Goal: Information Seeking & Learning: Check status

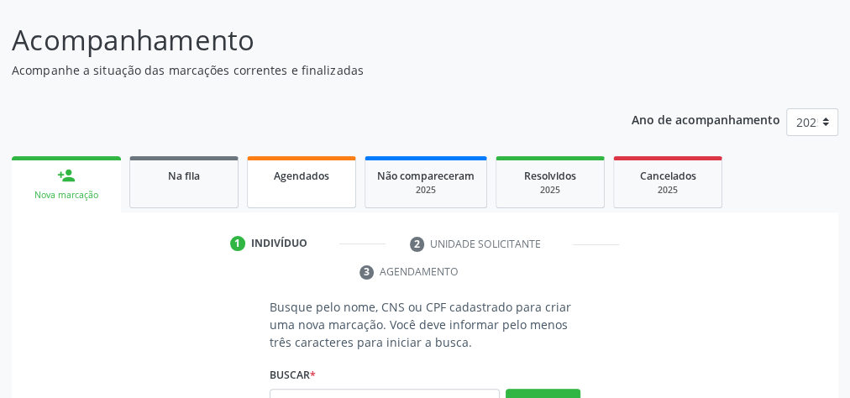
scroll to position [47, 0]
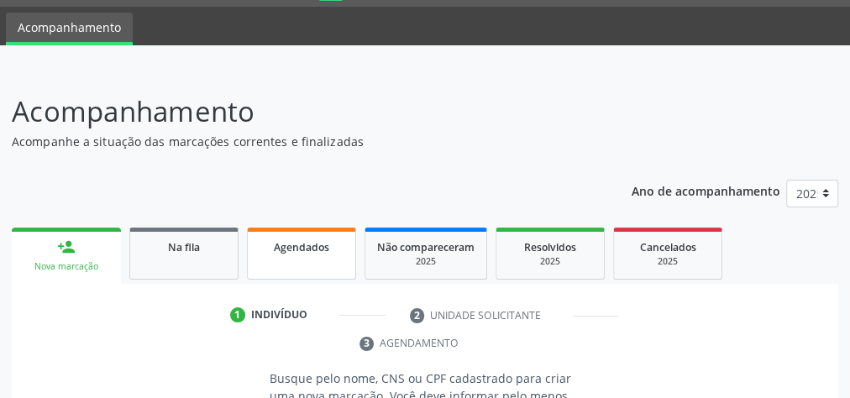
click at [305, 242] on span "Agendados" at bounding box center [301, 247] width 55 height 14
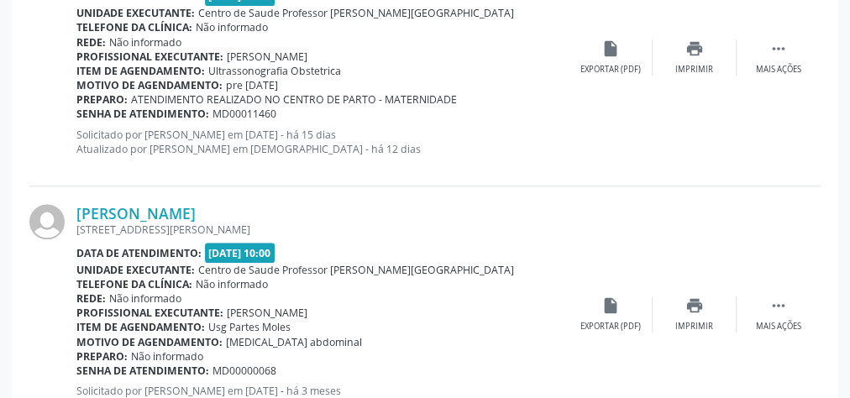
scroll to position [921, 0]
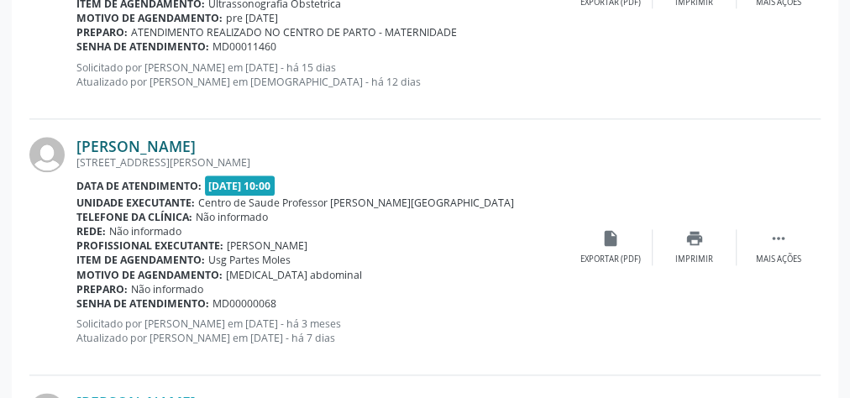
click at [155, 140] on link "[PERSON_NAME]" at bounding box center [135, 146] width 119 height 18
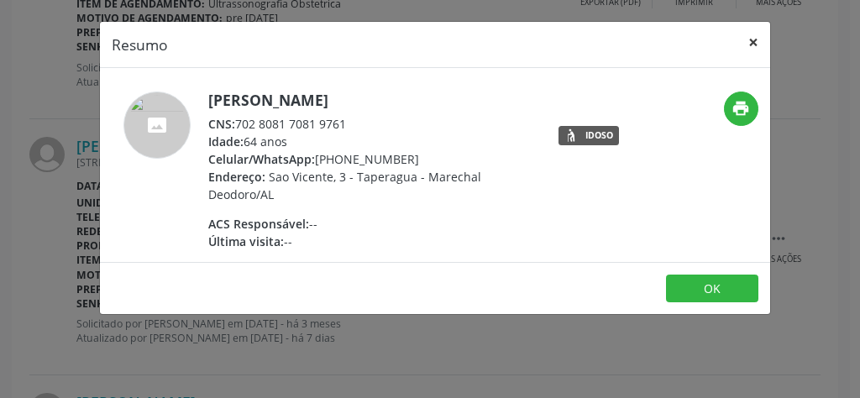
click at [755, 38] on button "×" at bounding box center [754, 42] width 34 height 41
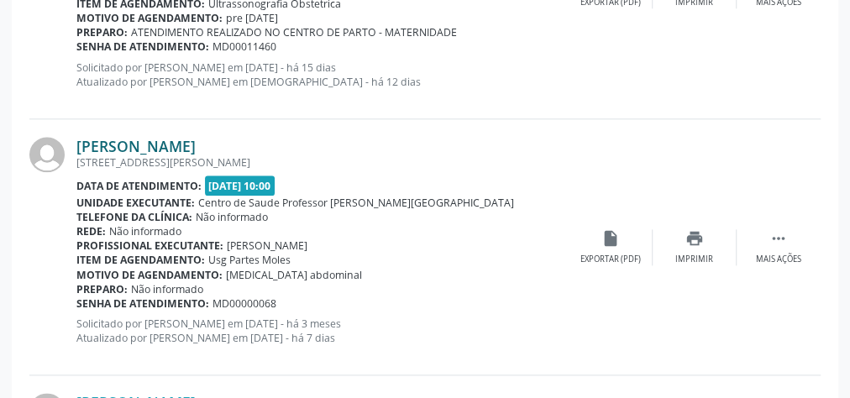
click at [131, 147] on link "[PERSON_NAME]" at bounding box center [135, 146] width 119 height 18
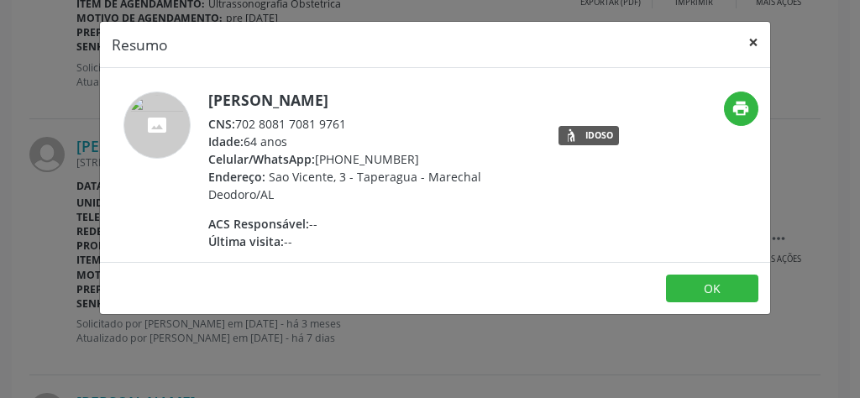
click at [755, 39] on button "×" at bounding box center [754, 42] width 34 height 41
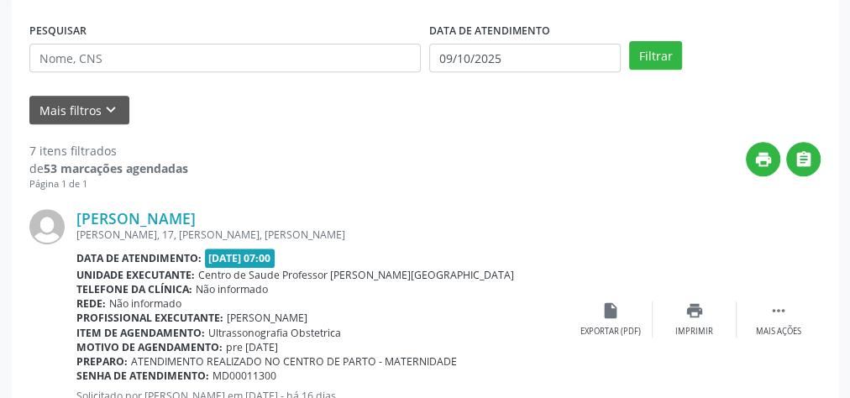
scroll to position [134, 0]
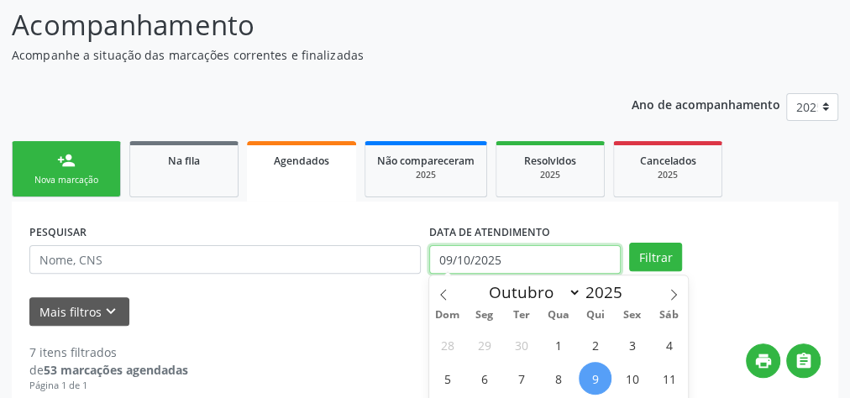
click at [446, 263] on input "09/10/2025" at bounding box center [525, 259] width 192 height 29
click at [548, 338] on span "1" at bounding box center [558, 345] width 33 height 33
type input "01/10/2025"
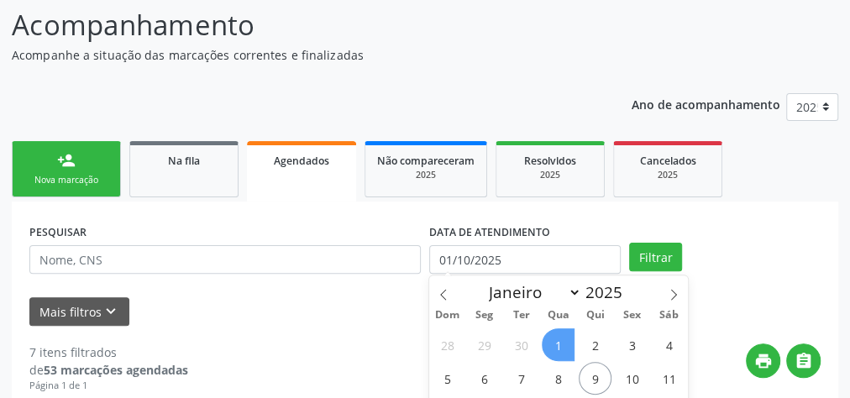
click at [555, 339] on span "1" at bounding box center [558, 345] width 33 height 33
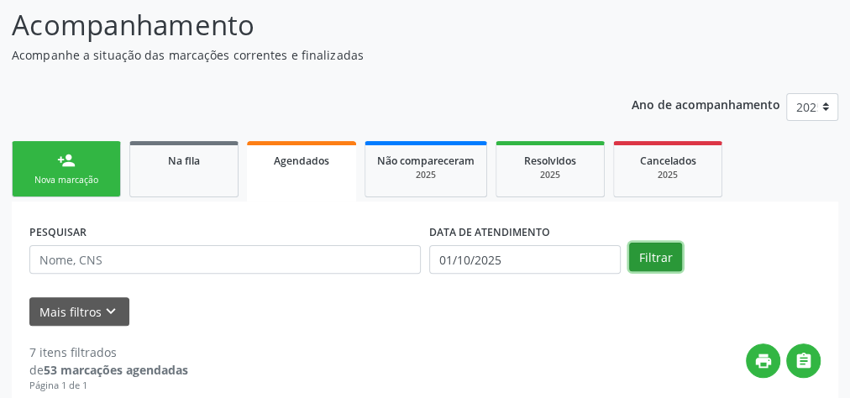
click at [655, 266] on button "Filtrar" at bounding box center [655, 257] width 53 height 29
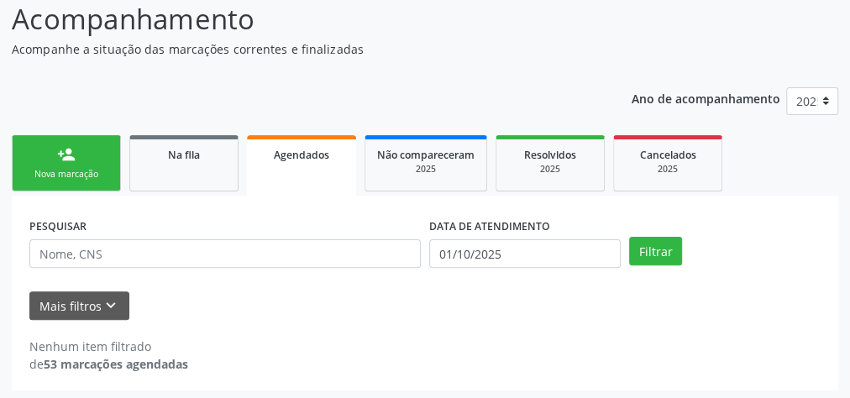
scroll to position [142, 0]
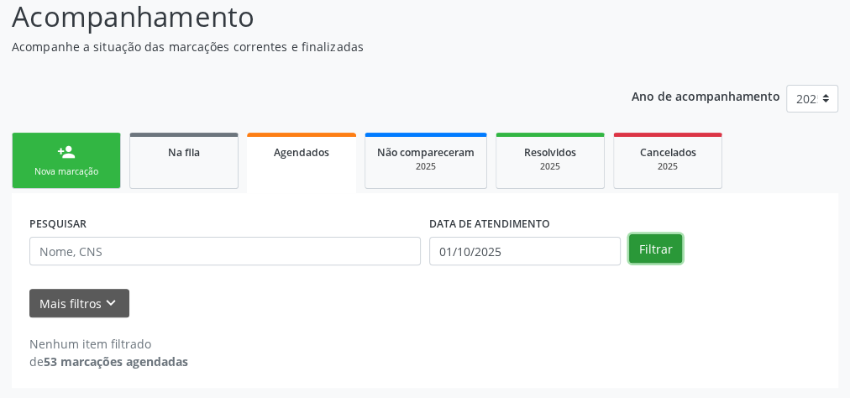
click at [645, 247] on button "Filtrar" at bounding box center [655, 248] width 53 height 29
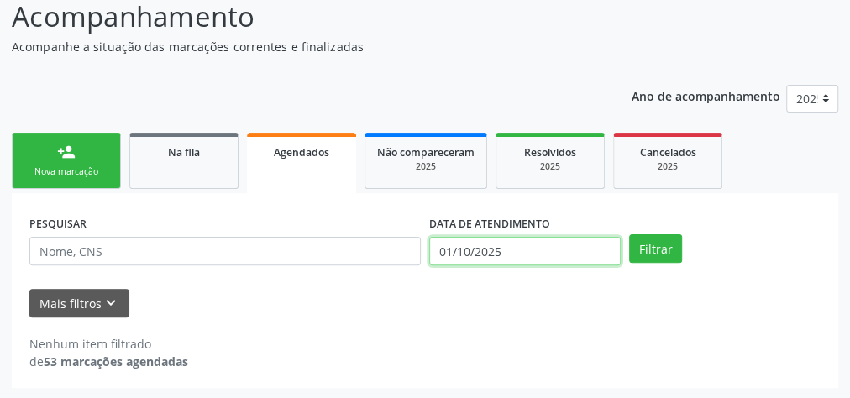
click at [445, 249] on input "01/10/2025" at bounding box center [525, 251] width 192 height 29
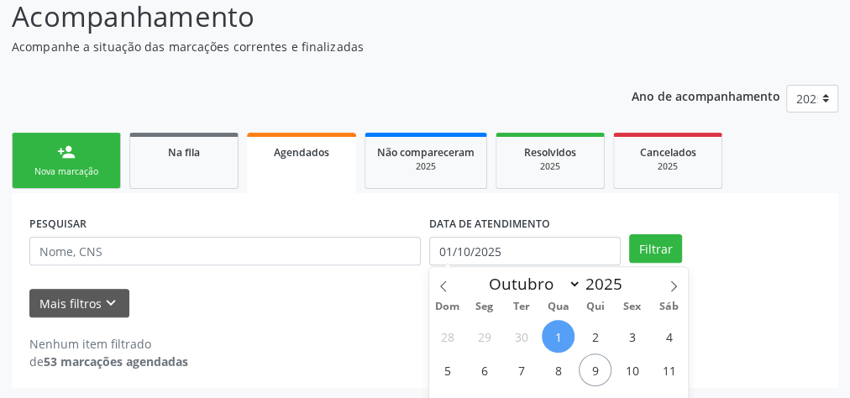
click at [558, 342] on span "1" at bounding box center [558, 336] width 33 height 33
type input "01/10/2025"
click at [558, 342] on span "1" at bounding box center [558, 336] width 33 height 33
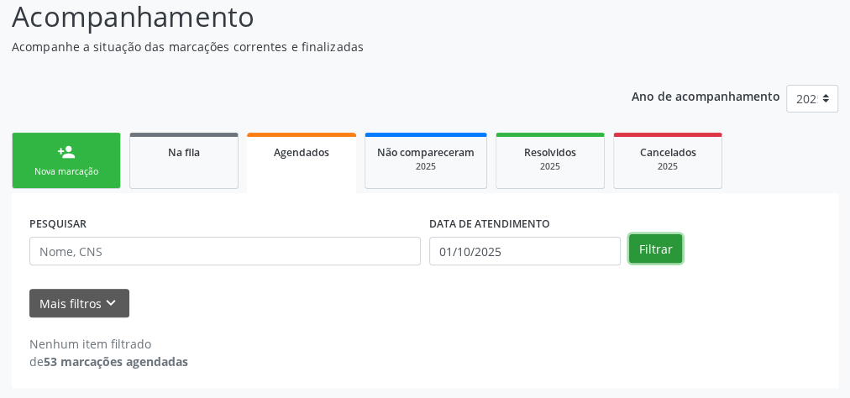
click at [663, 250] on button "Filtrar" at bounding box center [655, 248] width 53 height 29
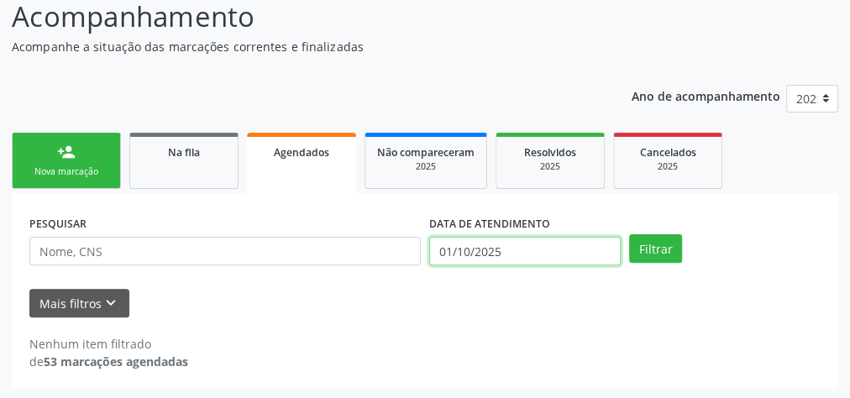
click at [445, 255] on input "01/10/2025" at bounding box center [525, 251] width 192 height 29
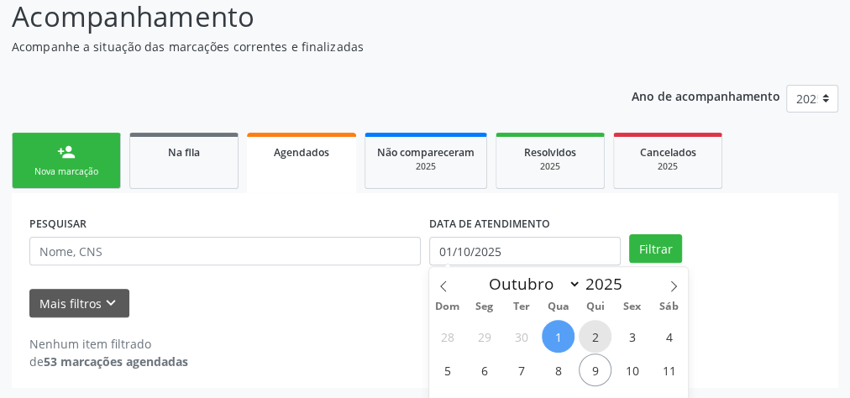
click at [599, 335] on span "2" at bounding box center [595, 336] width 33 height 33
type input "[DATE]"
click at [599, 336] on span "2" at bounding box center [595, 336] width 33 height 33
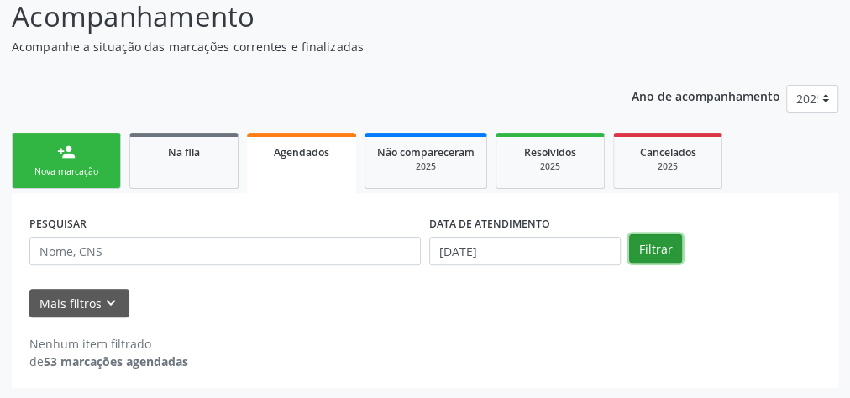
click at [638, 251] on button "Filtrar" at bounding box center [655, 248] width 53 height 29
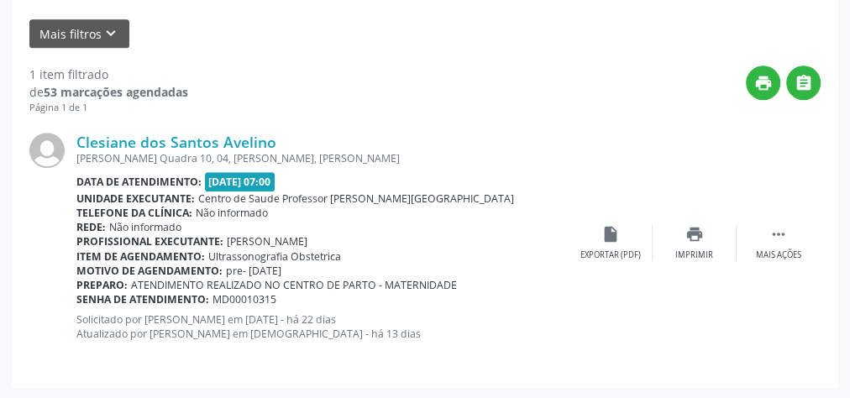
scroll to position [76, 0]
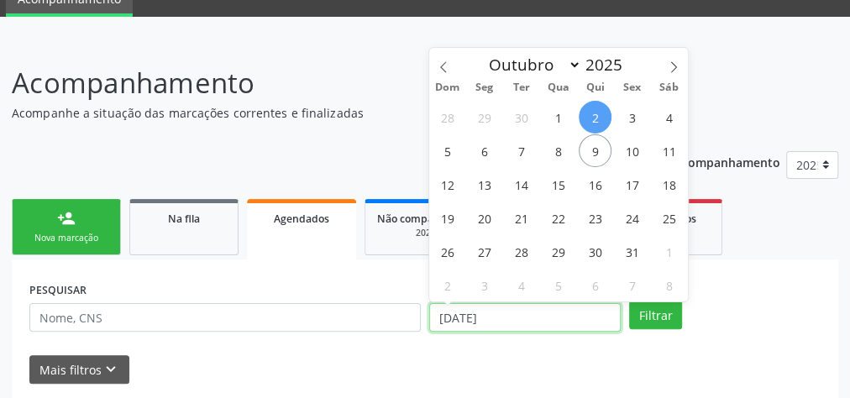
click at [434, 319] on input "[DATE]" at bounding box center [525, 317] width 192 height 29
click at [442, 322] on input "[DATE]" at bounding box center [525, 317] width 192 height 29
click at [483, 148] on span "6" at bounding box center [484, 150] width 33 height 33
type input "[DATE]"
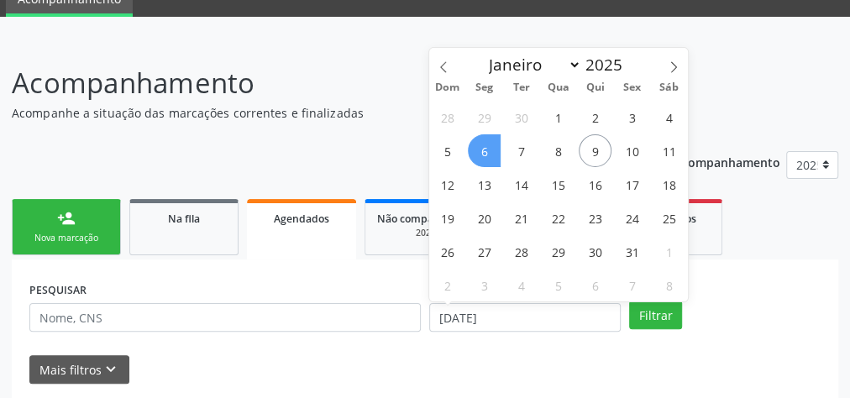
click at [489, 158] on span "6" at bounding box center [484, 150] width 33 height 33
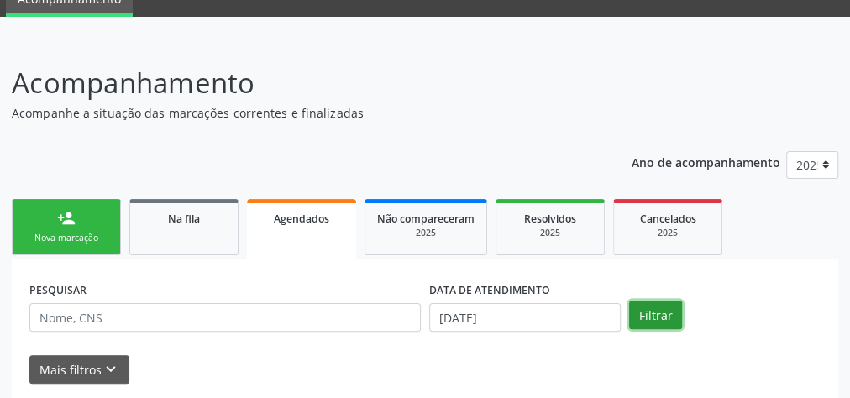
click at [658, 309] on button "Filtrar" at bounding box center [655, 315] width 53 height 29
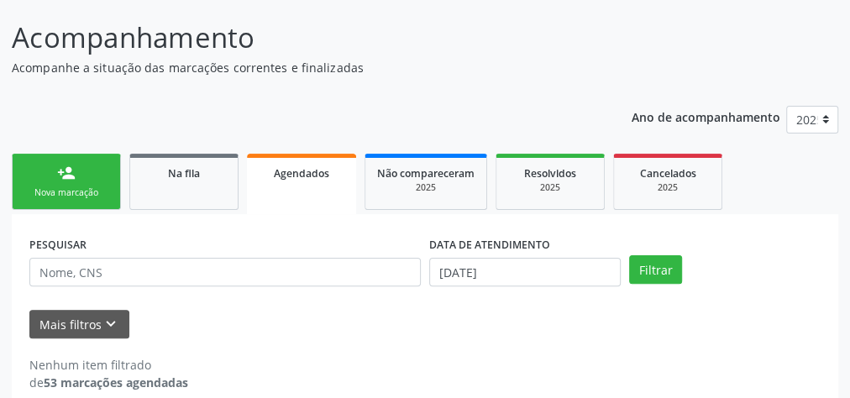
scroll to position [142, 0]
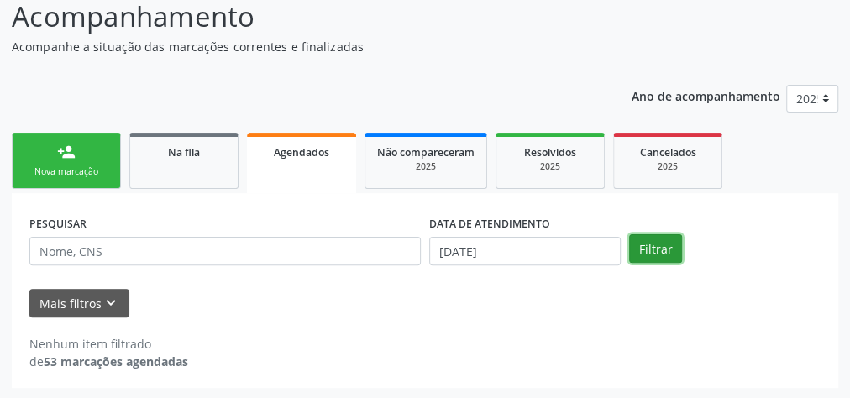
click at [635, 241] on button "Filtrar" at bounding box center [655, 248] width 53 height 29
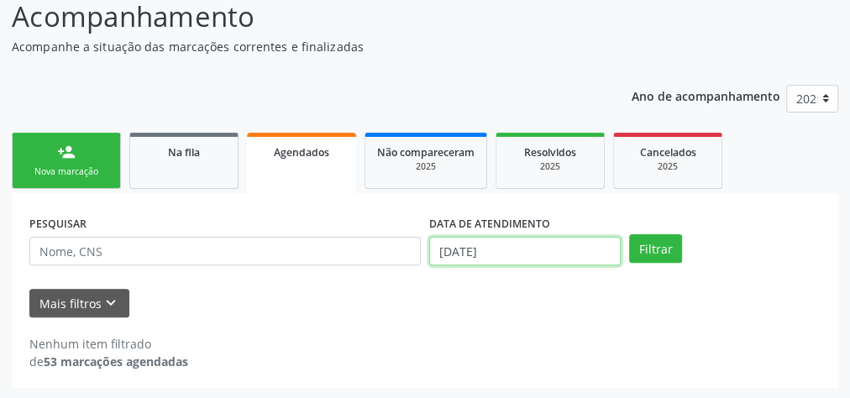
click at [448, 251] on input "[DATE]" at bounding box center [525, 251] width 192 height 29
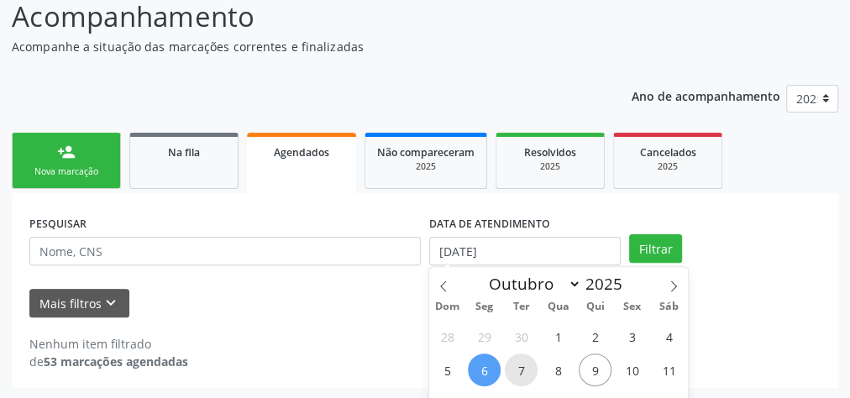
click at [517, 379] on span "7" at bounding box center [521, 370] width 33 height 33
type input "[DATE]"
click at [516, 369] on span "7" at bounding box center [521, 370] width 33 height 33
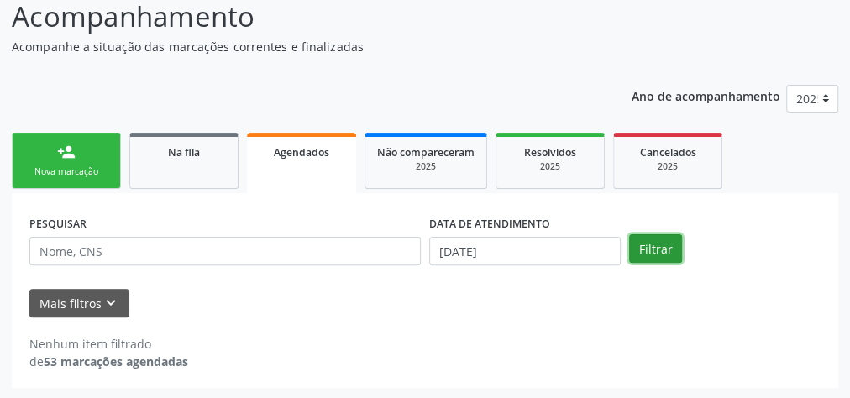
click at [653, 250] on button "Filtrar" at bounding box center [655, 248] width 53 height 29
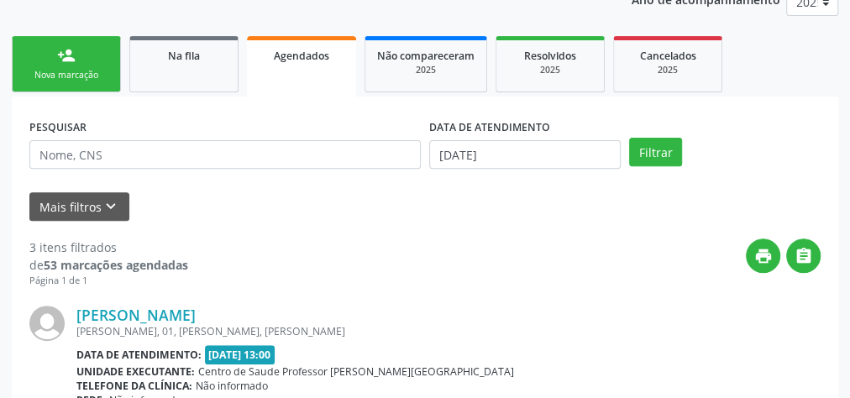
scroll to position [50, 0]
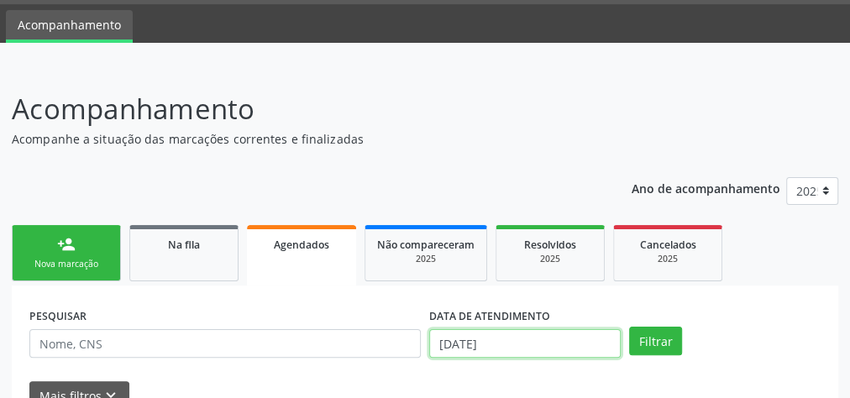
click at [442, 345] on input "[DATE]" at bounding box center [525, 343] width 192 height 29
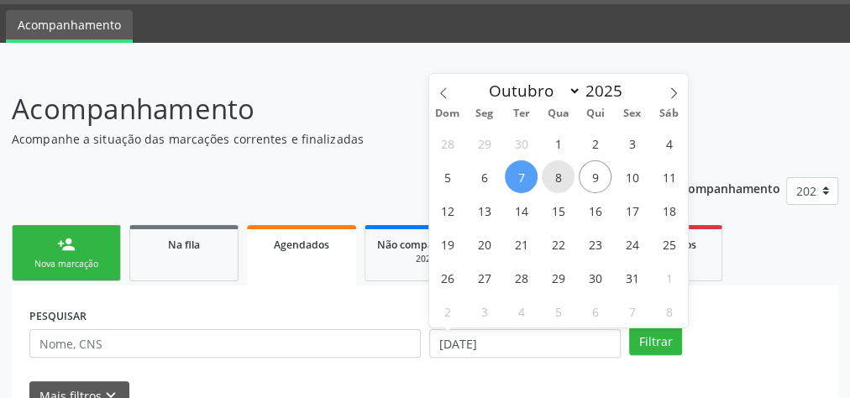
click at [565, 184] on span "8" at bounding box center [558, 176] width 33 height 33
type input "08/10/2025"
click at [565, 184] on span "8" at bounding box center [558, 176] width 33 height 33
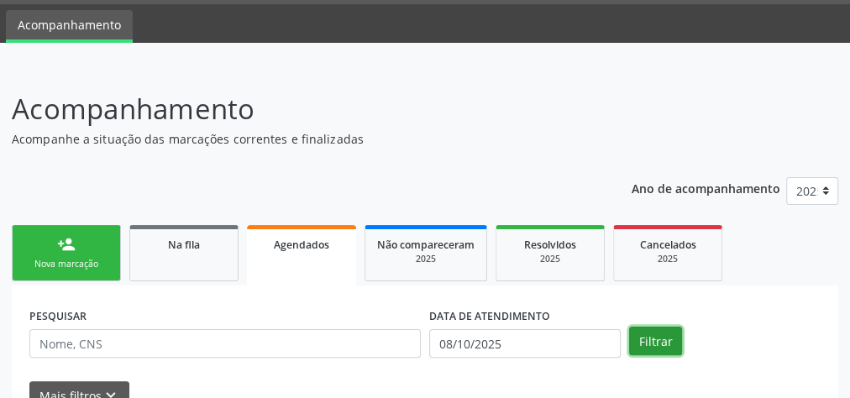
click at [649, 345] on button "Filtrar" at bounding box center [655, 341] width 53 height 29
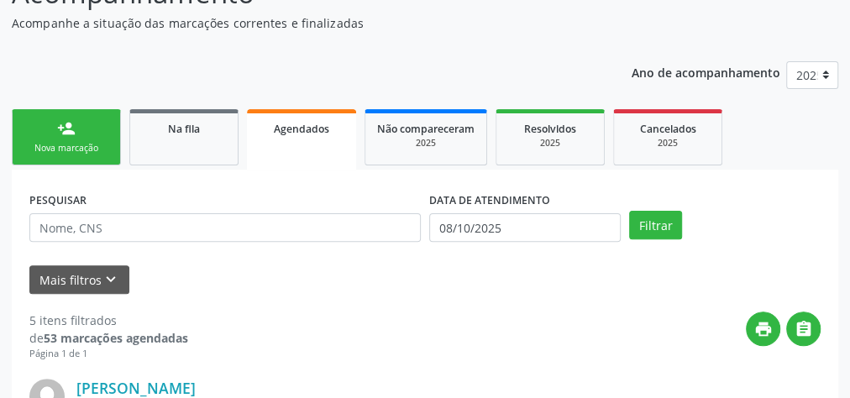
scroll to position [92, 0]
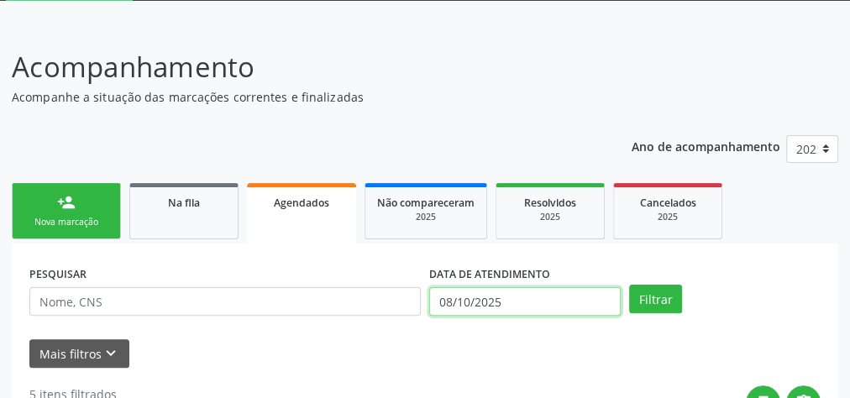
click at [449, 299] on input "08/10/2025" at bounding box center [525, 301] width 192 height 29
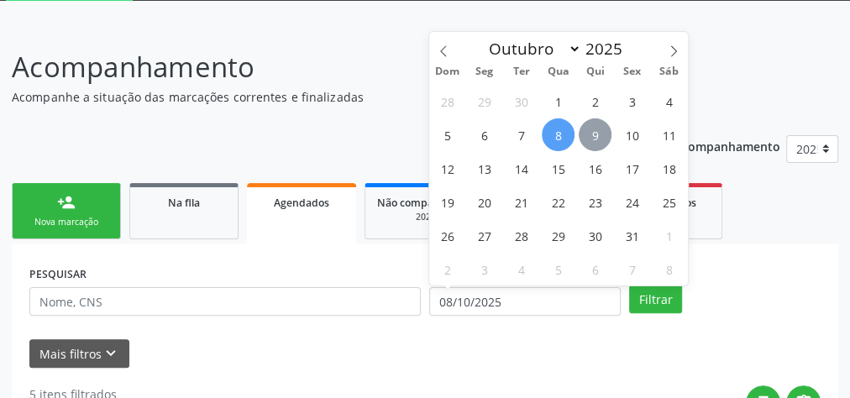
click at [582, 125] on span "9" at bounding box center [595, 134] width 33 height 33
type input "09/10/2025"
click at [582, 125] on span "9" at bounding box center [595, 134] width 33 height 33
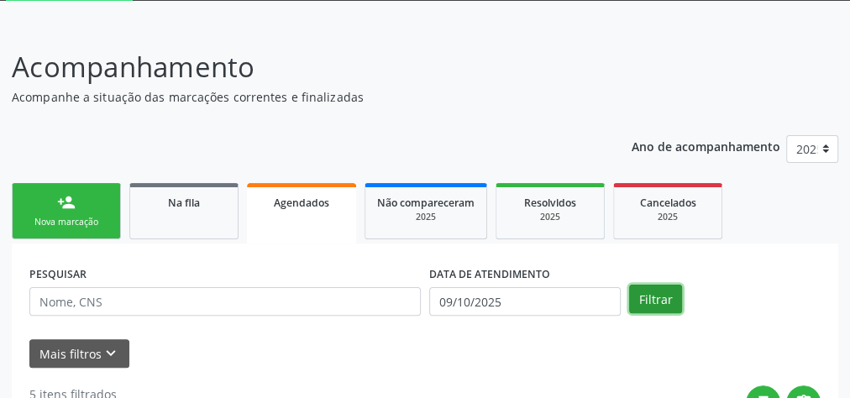
click at [649, 302] on button "Filtrar" at bounding box center [655, 299] width 53 height 29
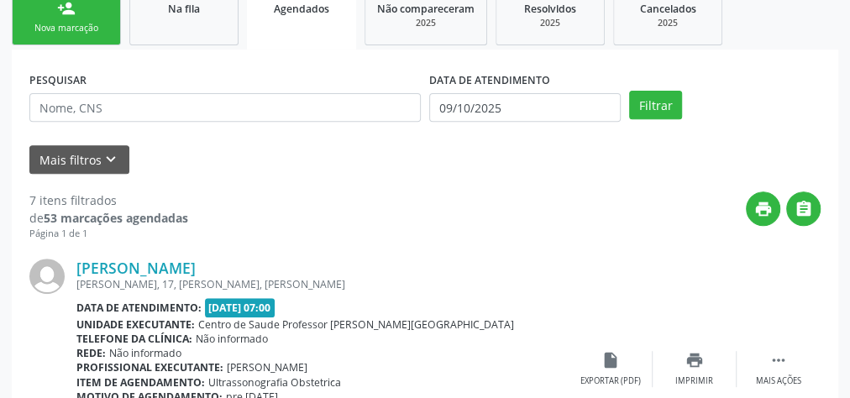
scroll to position [201, 0]
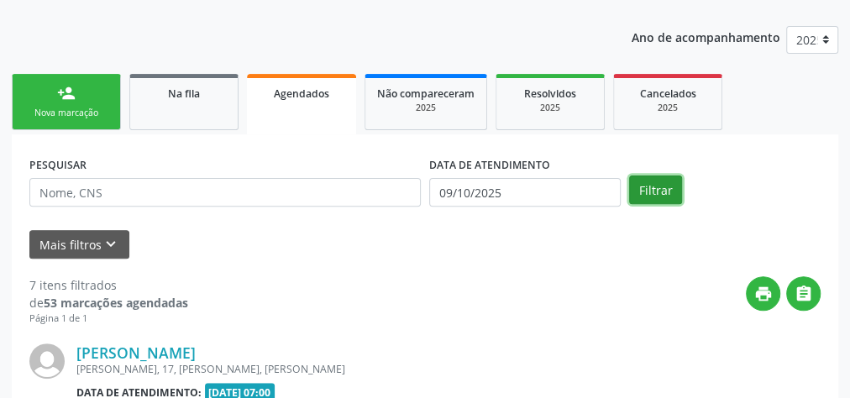
click at [664, 188] on button "Filtrar" at bounding box center [655, 190] width 53 height 29
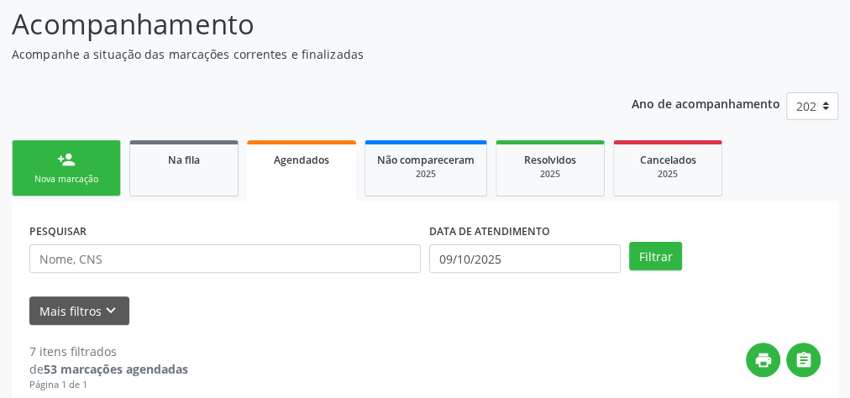
scroll to position [134, 0]
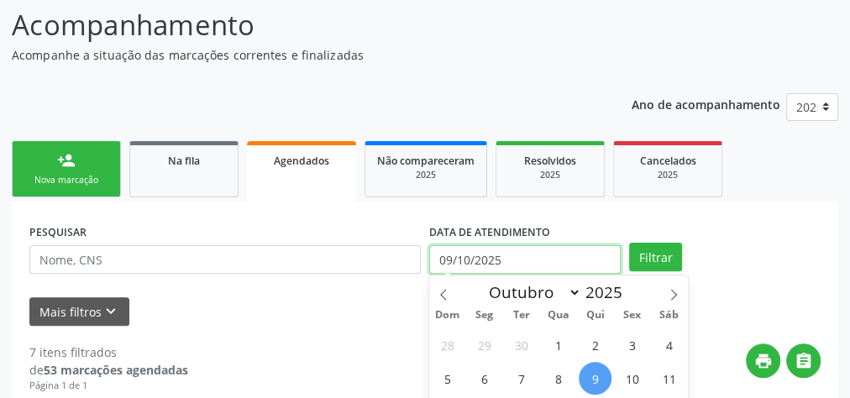
click at [455, 255] on input "09/10/2025" at bounding box center [525, 259] width 192 height 29
click at [547, 346] on span "1" at bounding box center [558, 345] width 33 height 33
type input "01/10/2025"
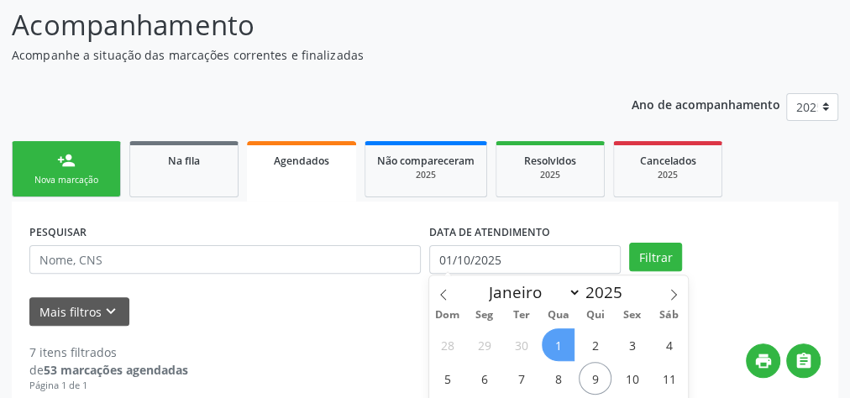
click at [547, 346] on span "1" at bounding box center [558, 345] width 33 height 33
select select "9"
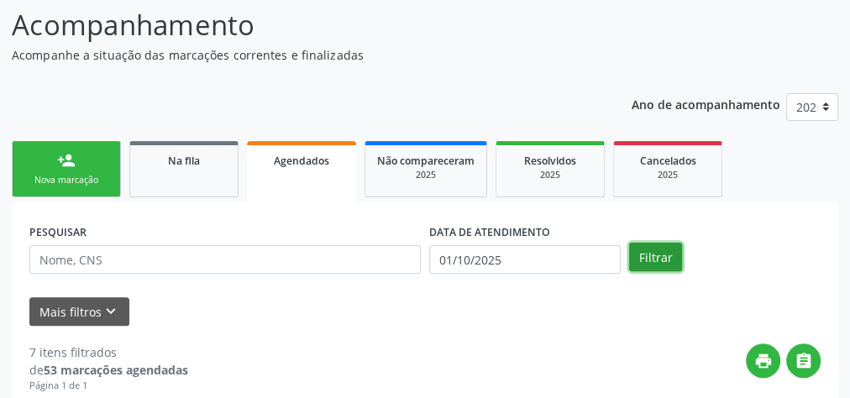
click at [676, 254] on button "Filtrar" at bounding box center [655, 257] width 53 height 29
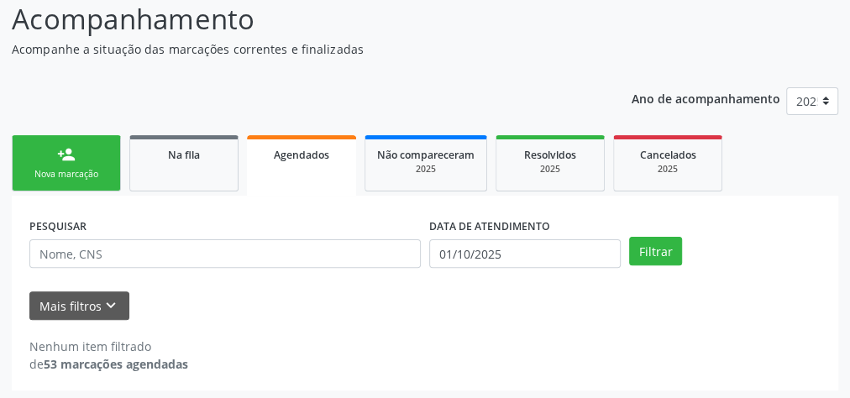
scroll to position [142, 0]
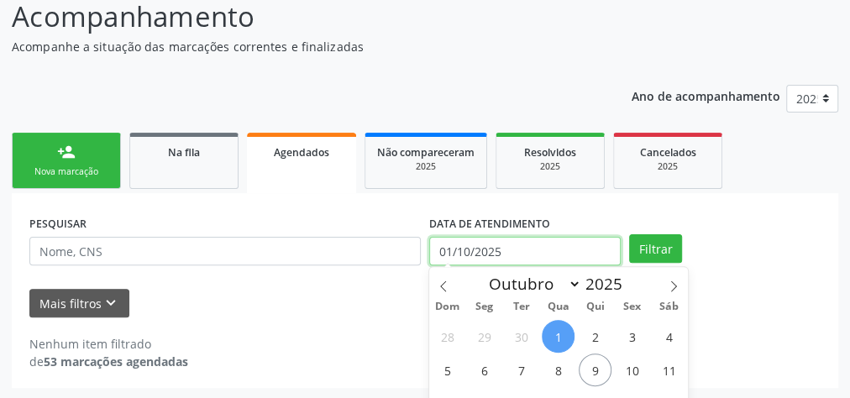
click at [445, 252] on input "01/10/2025" at bounding box center [525, 251] width 192 height 29
click at [562, 321] on span "1" at bounding box center [558, 336] width 33 height 33
type input "01/10/2025"
click at [562, 321] on span "1" at bounding box center [558, 336] width 33 height 33
select select "9"
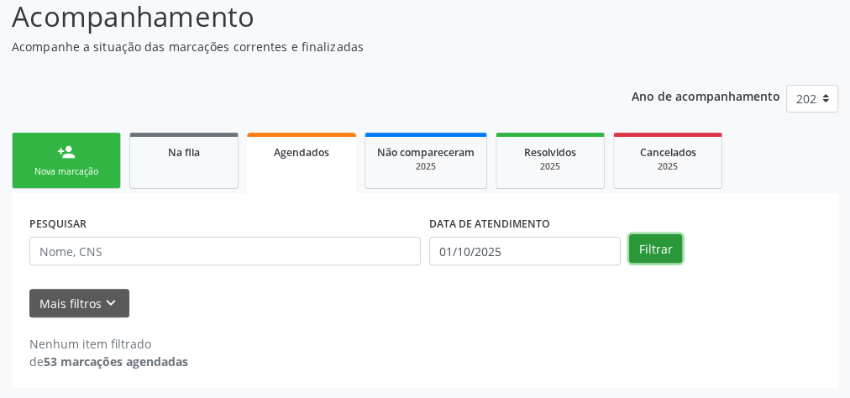
click at [674, 244] on button "Filtrar" at bounding box center [655, 248] width 53 height 29
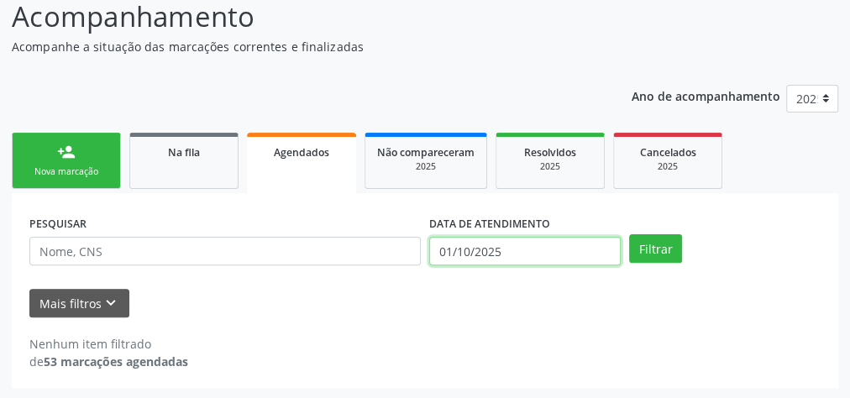
click at [445, 243] on input "01/10/2025" at bounding box center [525, 251] width 192 height 29
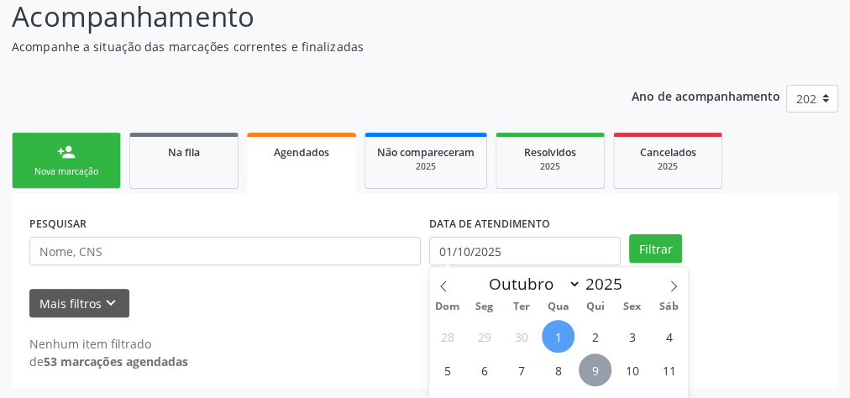
click at [590, 366] on span "9" at bounding box center [595, 370] width 33 height 33
type input "09/10/2025"
click at [590, 366] on span "9" at bounding box center [595, 370] width 33 height 33
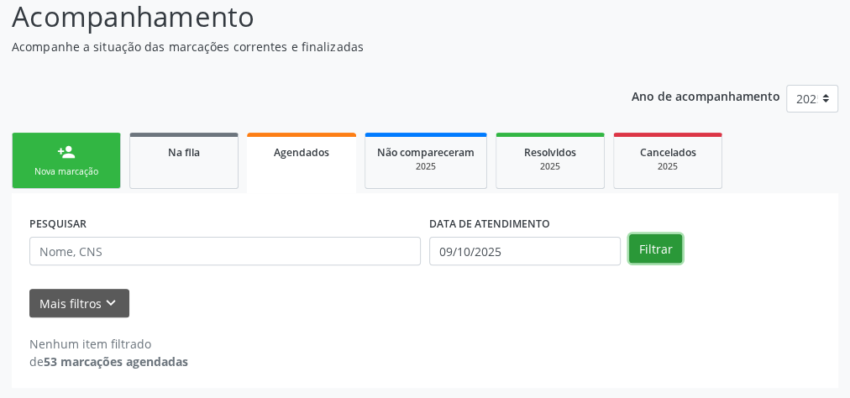
click at [645, 247] on button "Filtrar" at bounding box center [655, 248] width 53 height 29
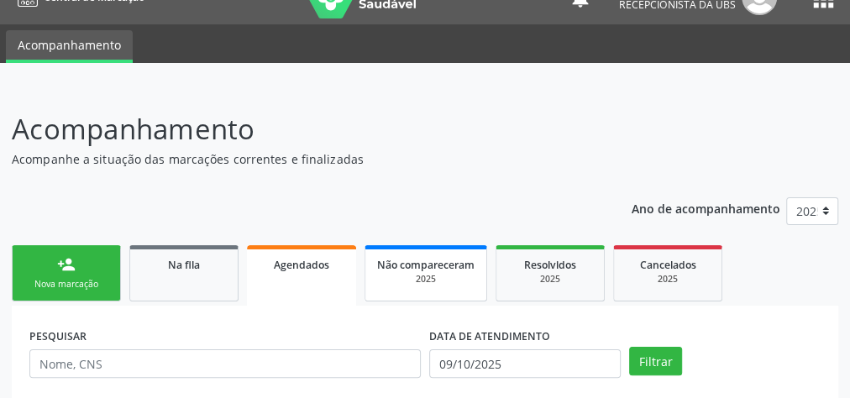
scroll to position [0, 0]
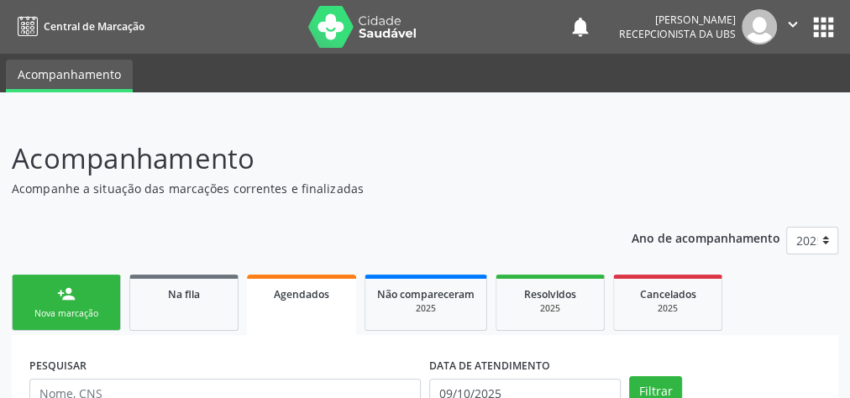
click at [98, 309] on div "Nova marcação" at bounding box center [66, 314] width 84 height 13
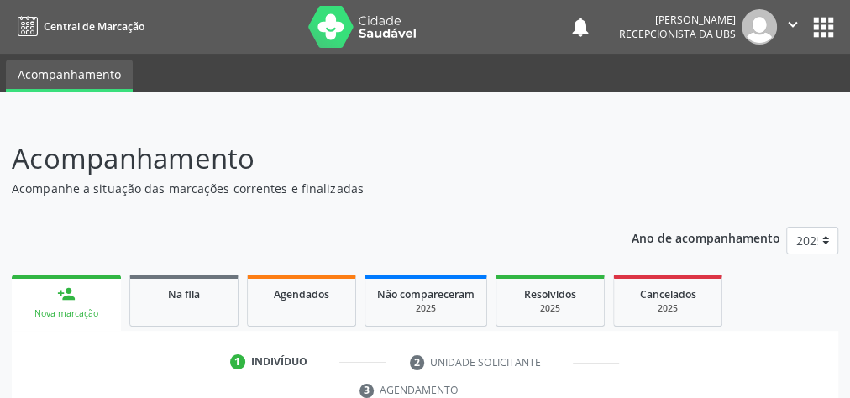
drag, startPoint x: 520, startPoint y: 205, endPoint x: 434, endPoint y: 143, distance: 106.6
click at [434, 143] on p "Acompanhamento" at bounding box center [301, 159] width 579 height 42
click at [525, 103] on div at bounding box center [425, 104] width 850 height 24
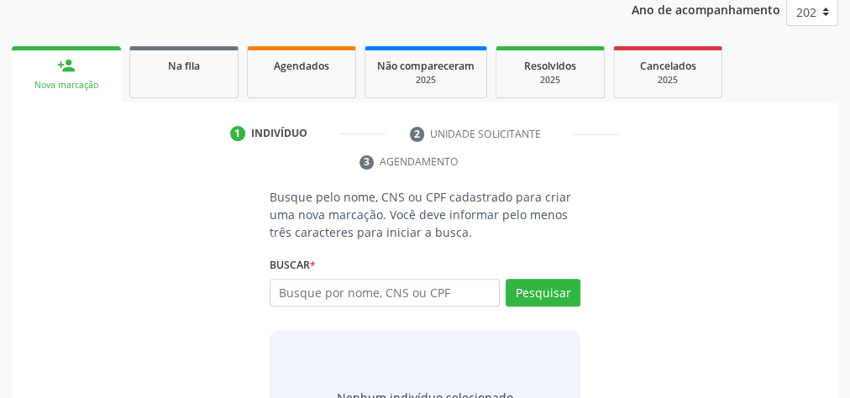
scroll to position [269, 0]
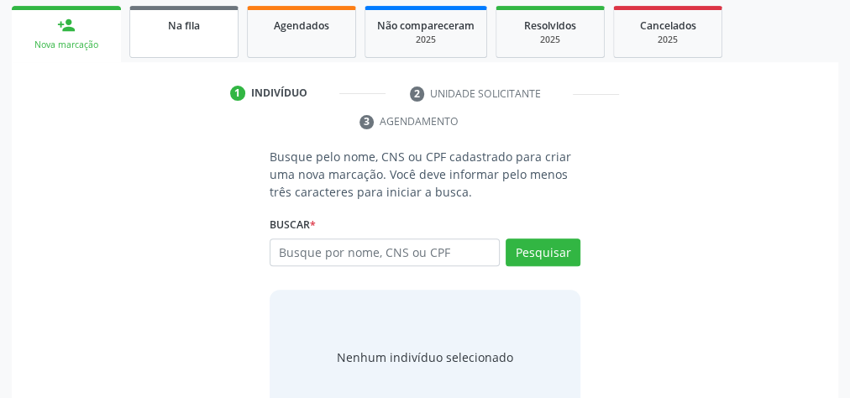
click at [224, 30] on div "Na fila" at bounding box center [184, 25] width 84 height 18
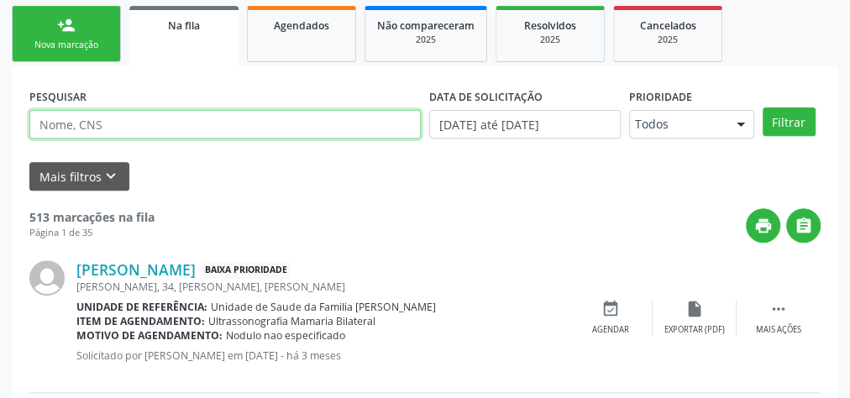
click at [196, 113] on input "text" at bounding box center [225, 124] width 392 height 29
type input "[PERSON_NAME]"
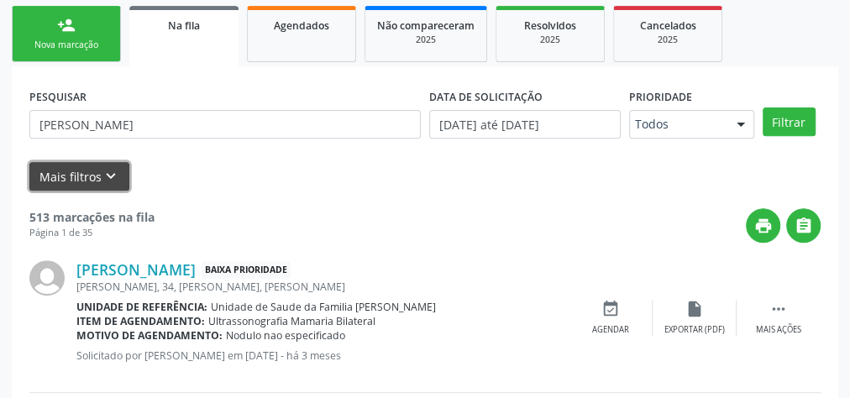
click at [78, 175] on button "Mais filtros keyboard_arrow_down" at bounding box center [79, 176] width 100 height 29
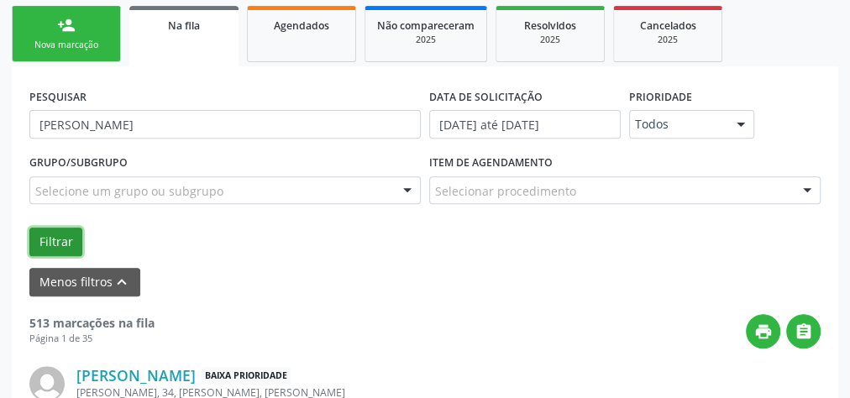
click at [60, 240] on button "Filtrar" at bounding box center [55, 242] width 53 height 29
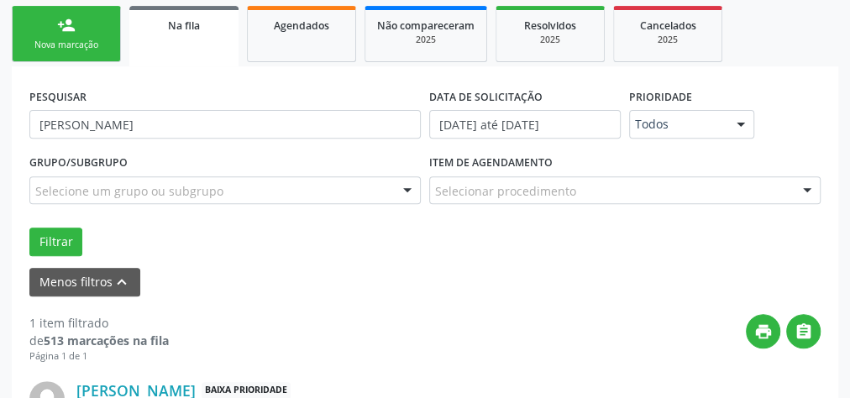
scroll to position [411, 0]
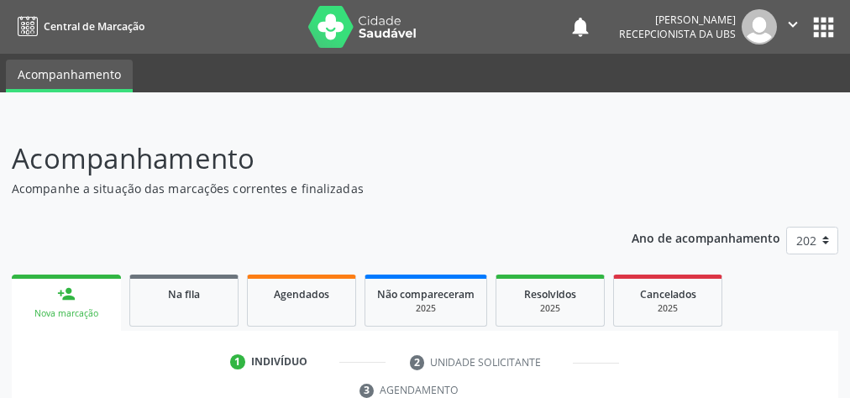
scroll to position [316, 0]
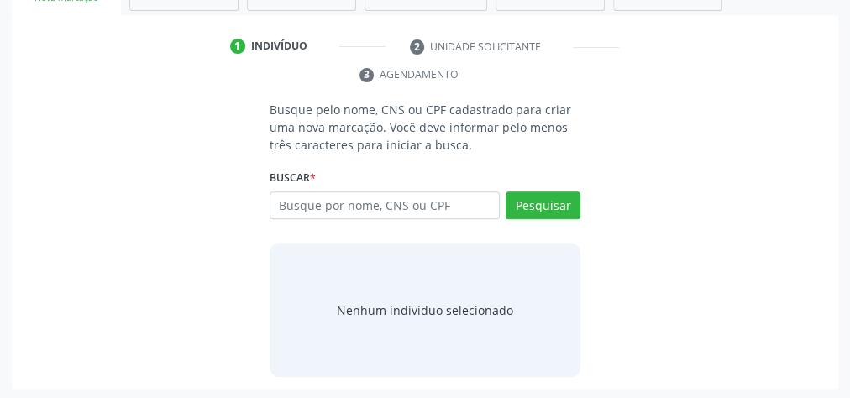
click at [646, 215] on div "Busque pelo nome, CNS ou CPF cadastrado para criar uma nova marcação. Você deve…" at bounding box center [425, 239] width 803 height 276
